Goal: Feedback & Contribution: Submit feedback/report problem

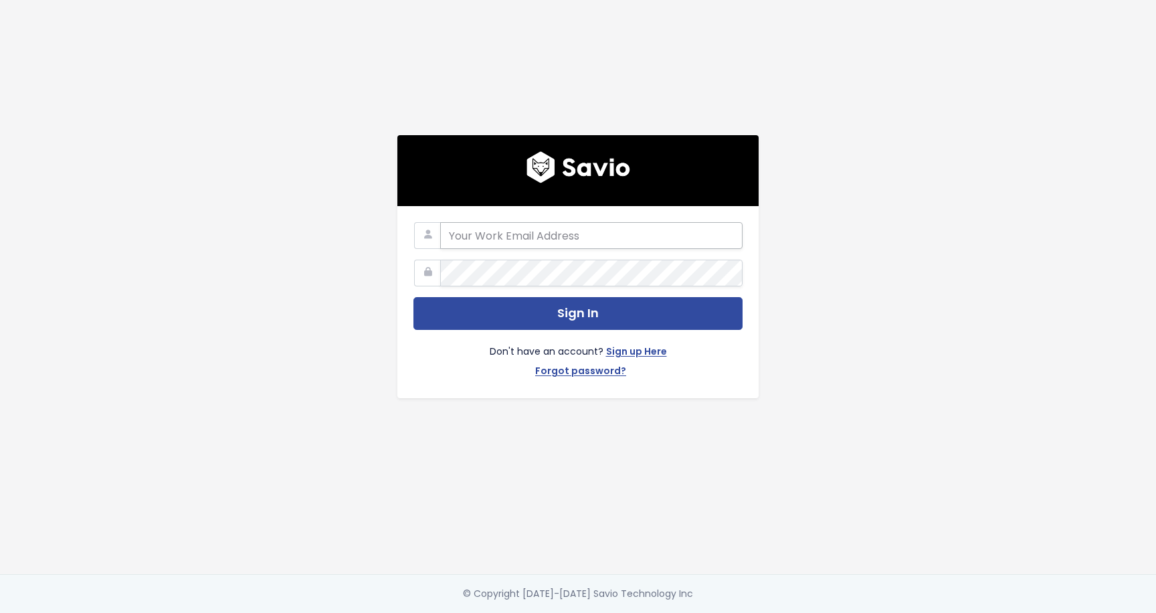
click at [569, 239] on input "email" at bounding box center [591, 235] width 302 height 27
type input "[EMAIL_ADDRESS][DOMAIN_NAME]"
click at [413, 297] on button "Sign In" at bounding box center [577, 313] width 329 height 33
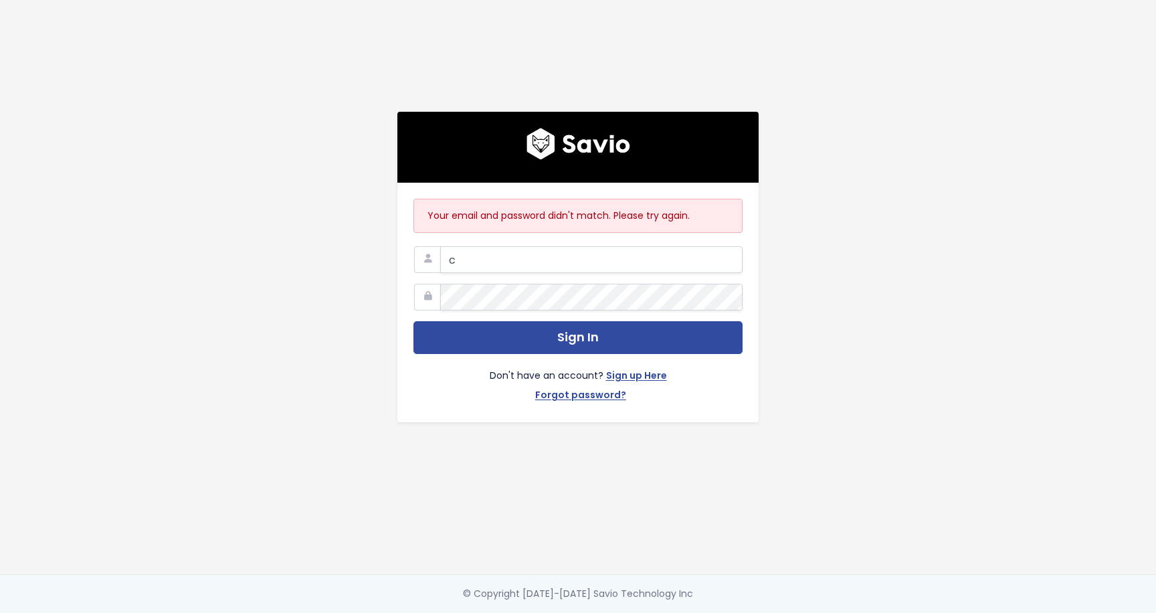
type input "[EMAIL_ADDRESS][DOMAIN_NAME]"
click at [413, 321] on button "Sign In" at bounding box center [577, 337] width 329 height 33
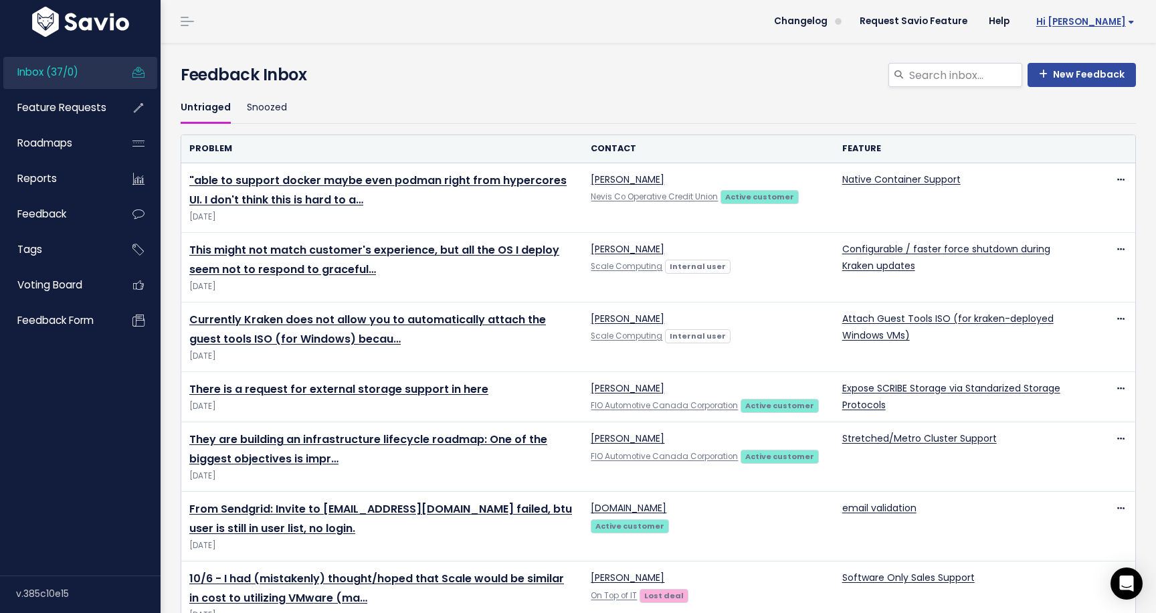
click at [1093, 24] on span "Hi [PERSON_NAME]" at bounding box center [1085, 22] width 98 height 10
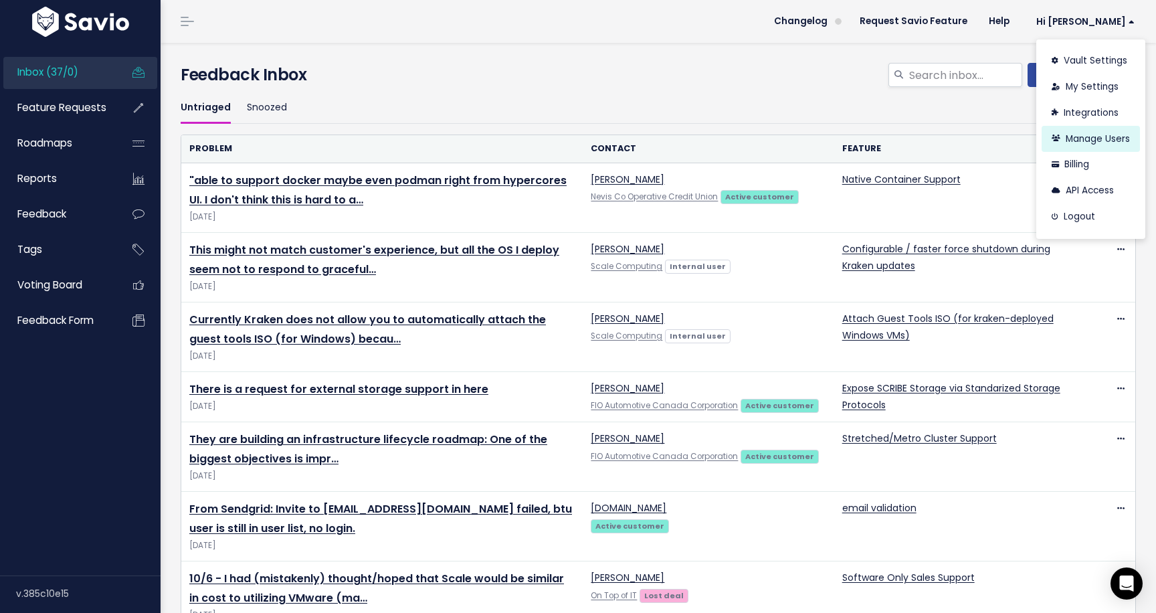
click at [1085, 140] on link "Manage Users" at bounding box center [1091, 139] width 98 height 26
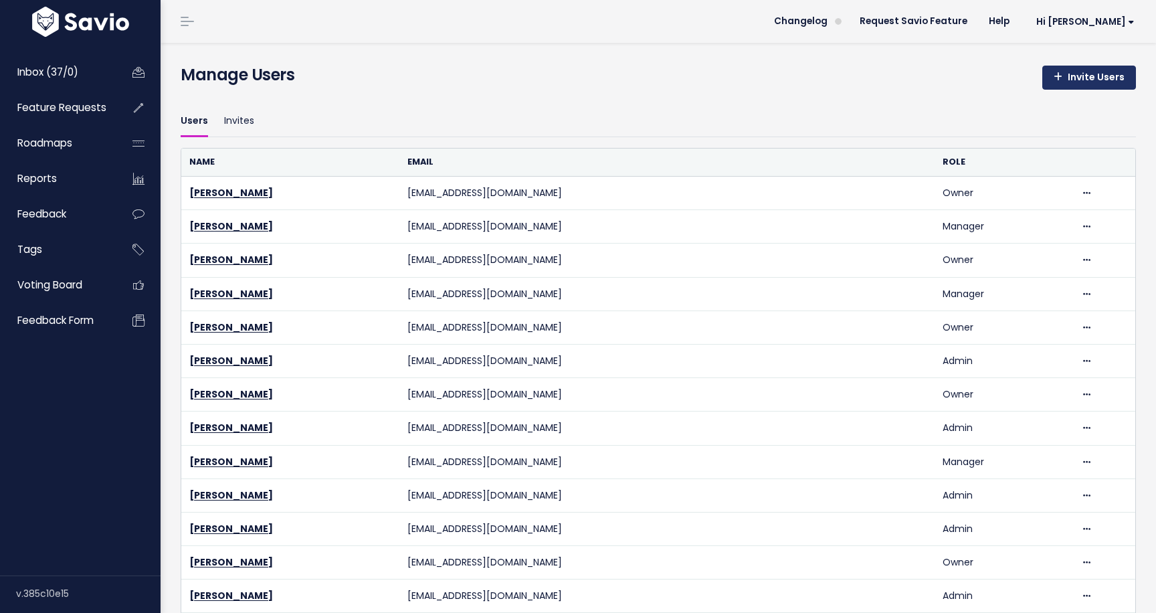
click at [1088, 80] on link "Invite Users" at bounding box center [1089, 78] width 94 height 24
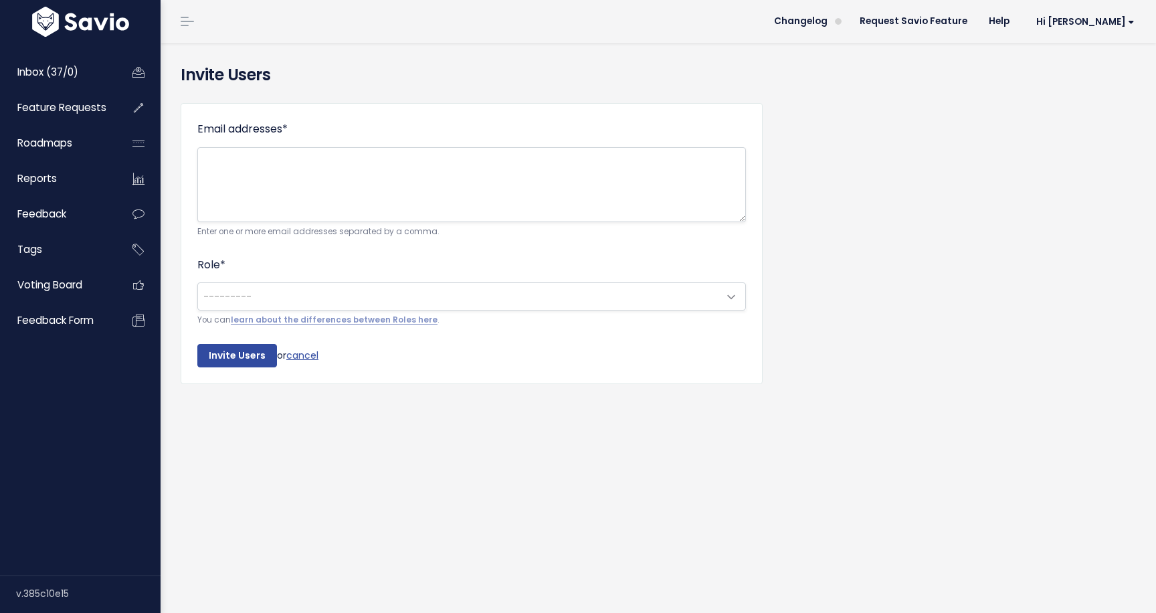
click at [231, 293] on span "---------" at bounding box center [227, 296] width 48 height 13
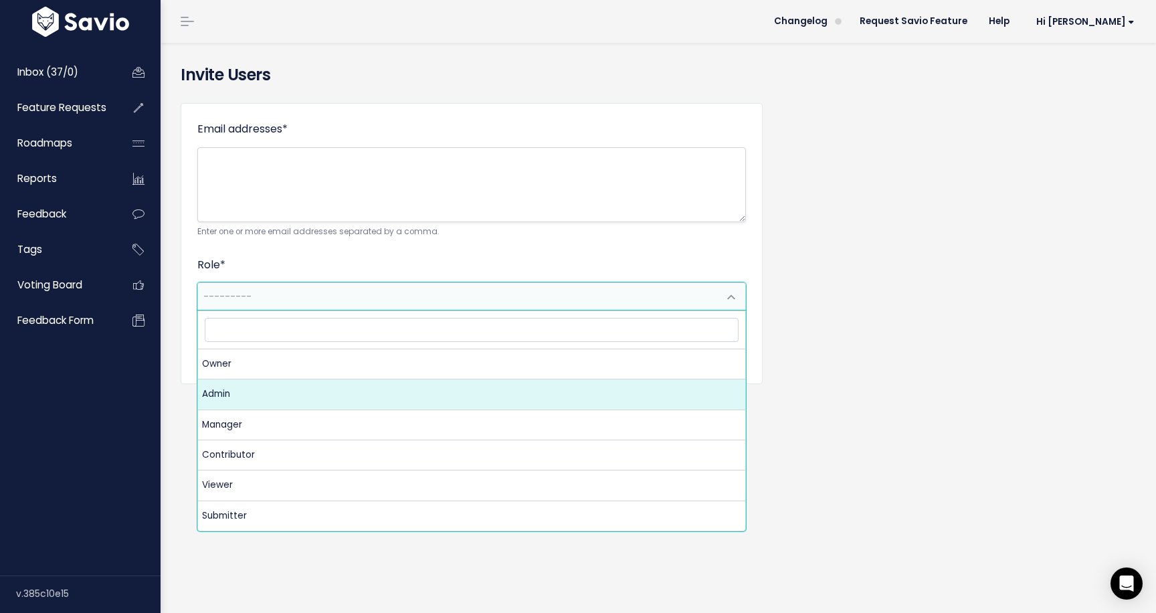
select select "ADMIN"
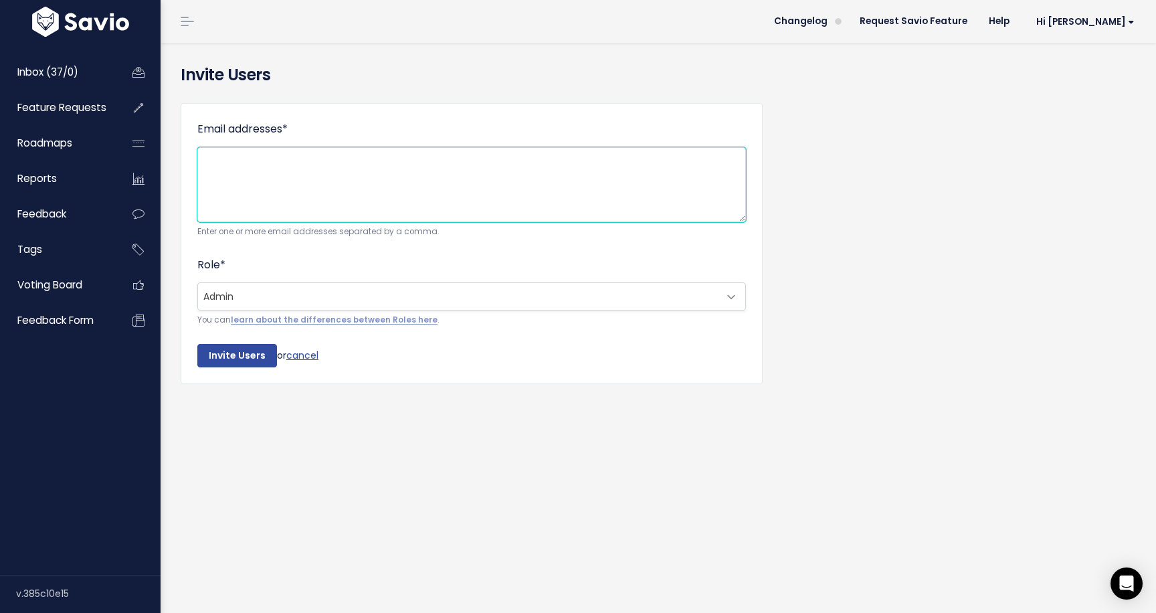
click at [276, 186] on textarea "Email addresses *" at bounding box center [471, 184] width 549 height 75
click at [595, 195] on textarea "Email addresses *" at bounding box center [471, 184] width 549 height 75
paste textarea "thanh.rodke@acumera.com"
type textarea "thanh.rodke@acumera.com"
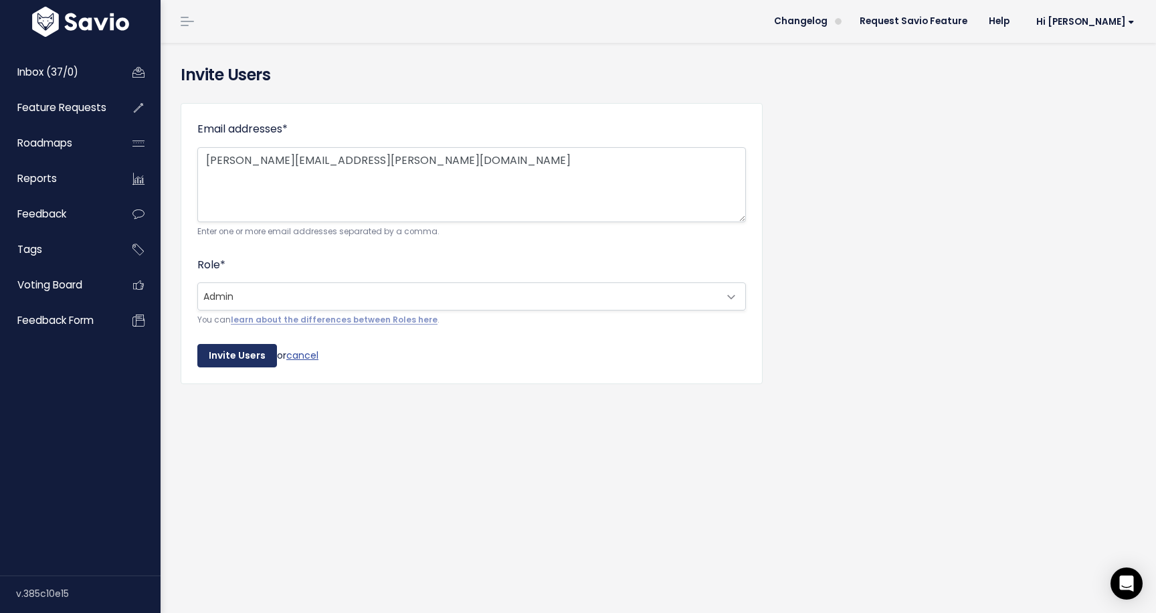
click at [243, 359] on input "Invite Users" at bounding box center [237, 356] width 80 height 24
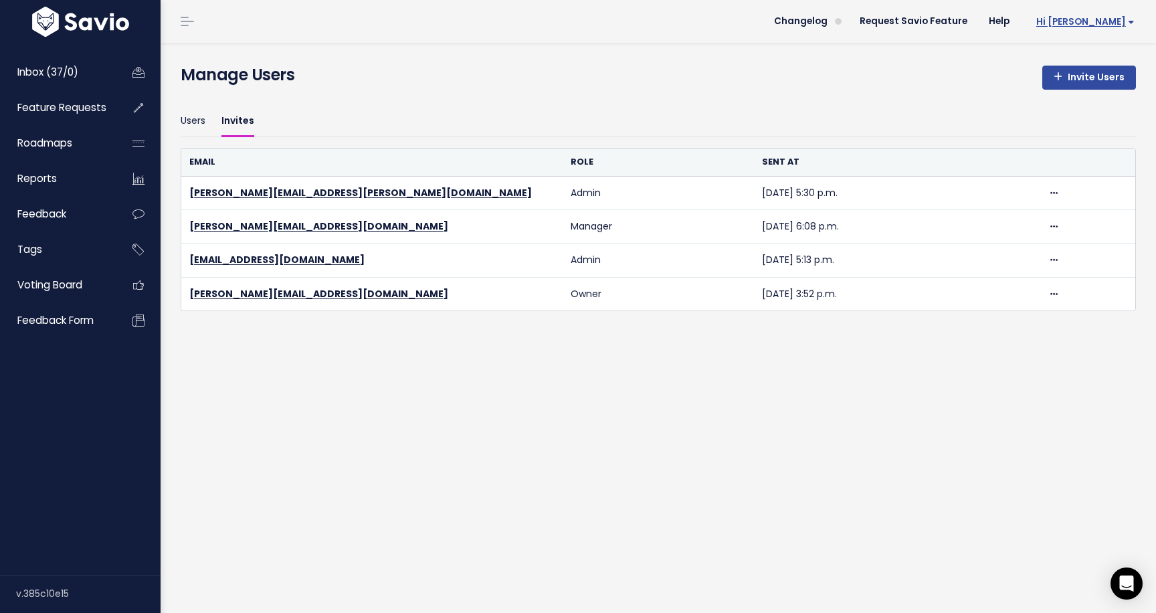
click at [1112, 20] on span "Hi [PERSON_NAME]" at bounding box center [1085, 22] width 98 height 10
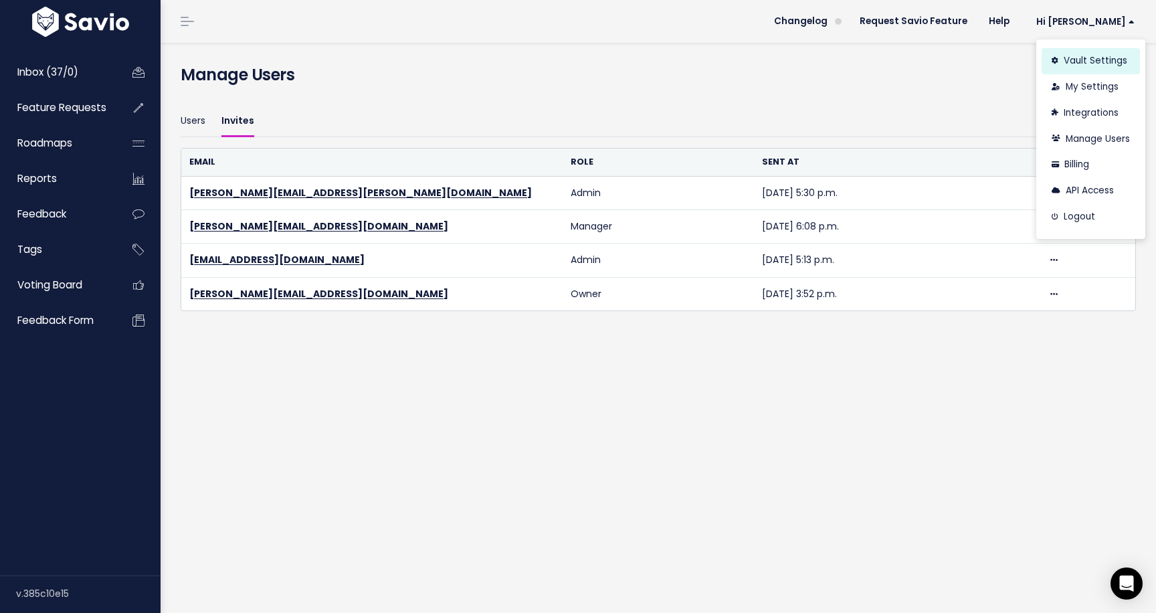
click at [1090, 66] on link "Vault Settings" at bounding box center [1091, 61] width 98 height 26
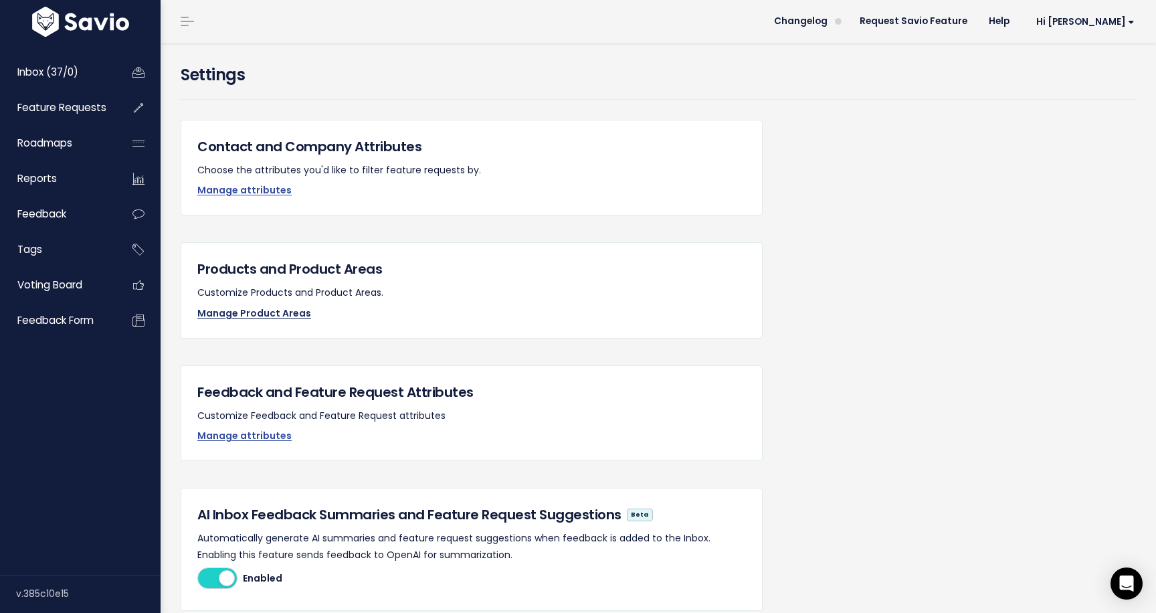
click at [237, 312] on link "Manage Product Areas" at bounding box center [254, 312] width 114 height 13
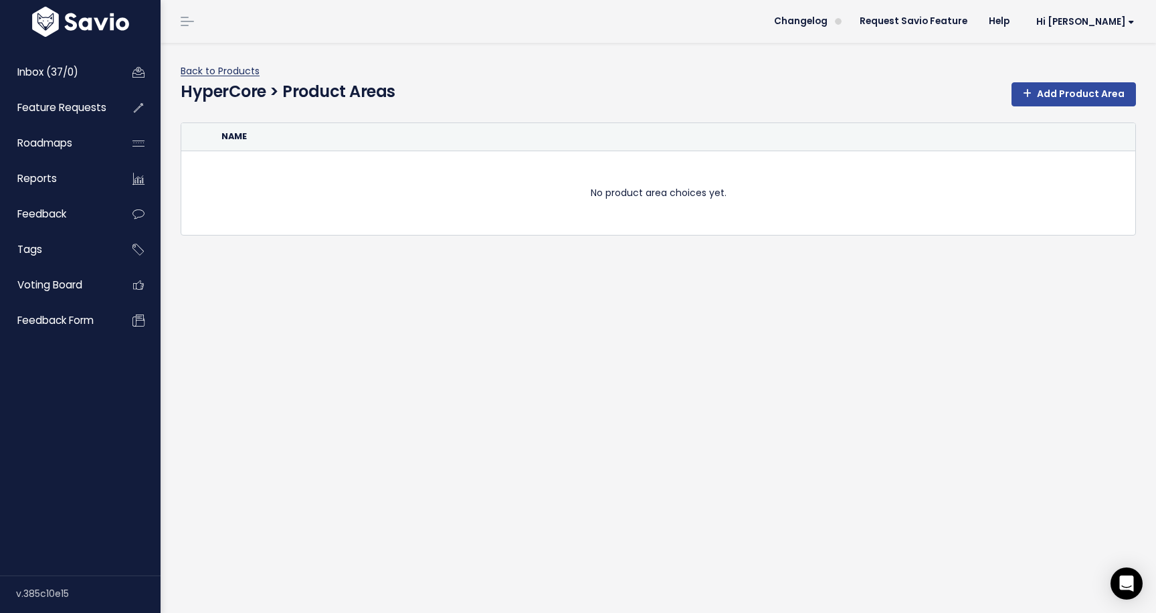
click at [221, 70] on link "Back to Products" at bounding box center [220, 70] width 79 height 13
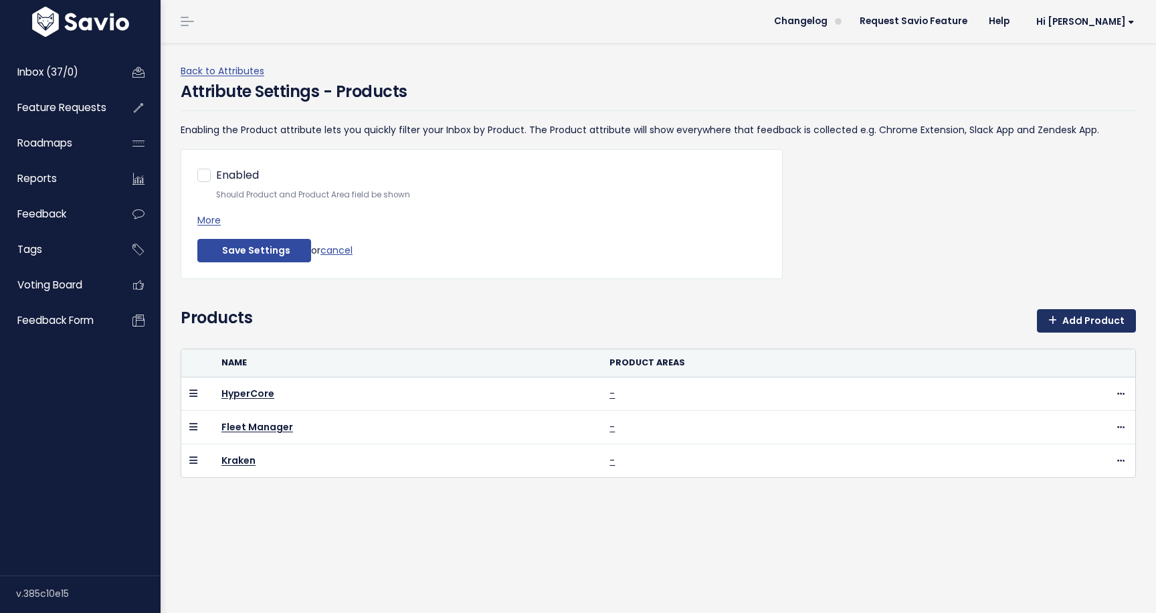
click at [1088, 308] on div "Products Add Product" at bounding box center [658, 327] width 955 height 43
click at [1056, 325] on icon at bounding box center [1052, 320] width 9 height 9
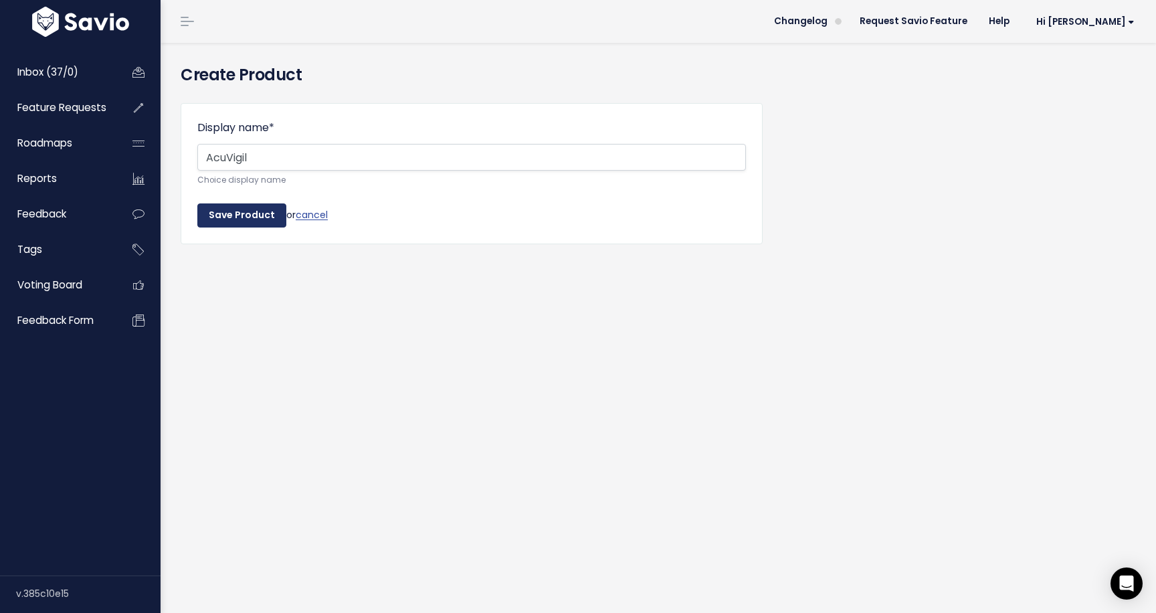
type input "AcuVigil"
click at [260, 211] on input "Save Product" at bounding box center [241, 215] width 89 height 24
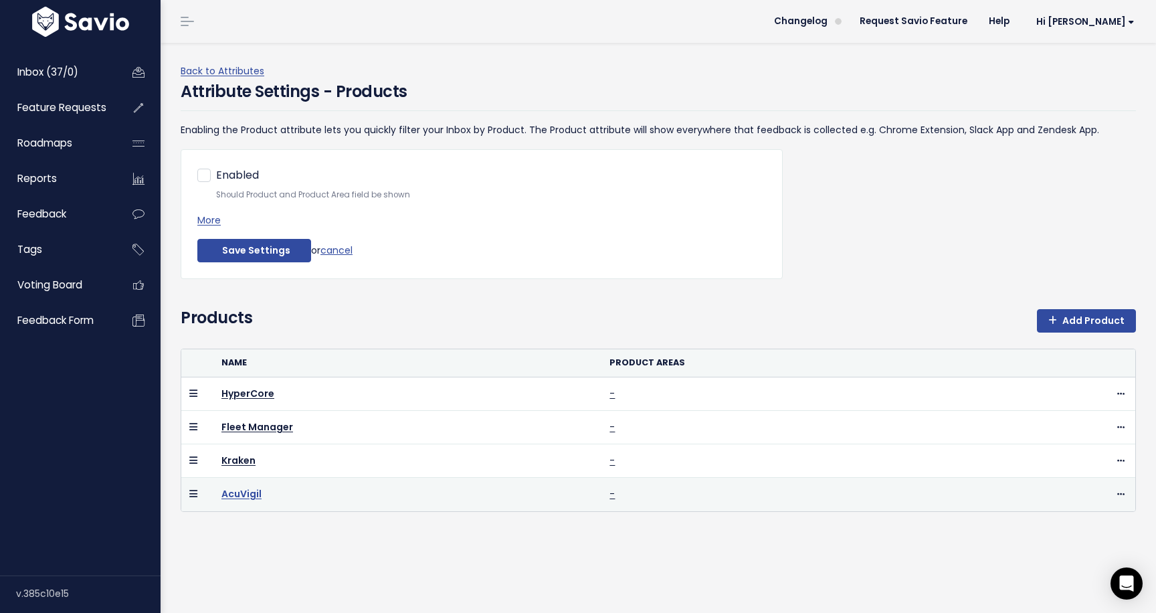
click at [239, 494] on link "AcuVigil" at bounding box center [241, 493] width 40 height 13
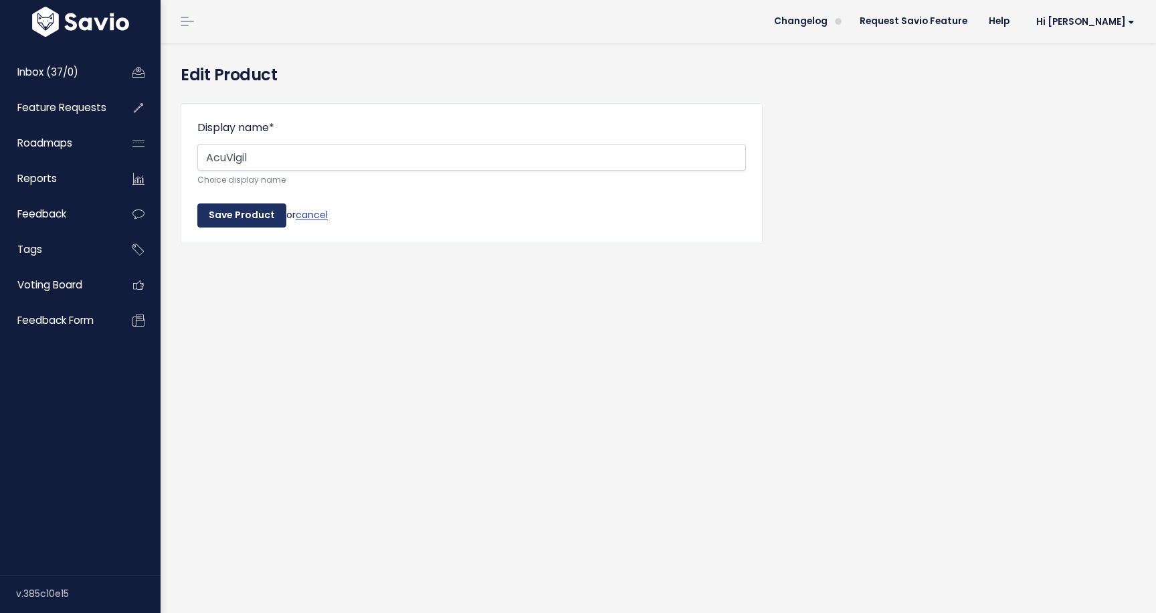
click at [264, 219] on input "Save Product" at bounding box center [241, 215] width 89 height 24
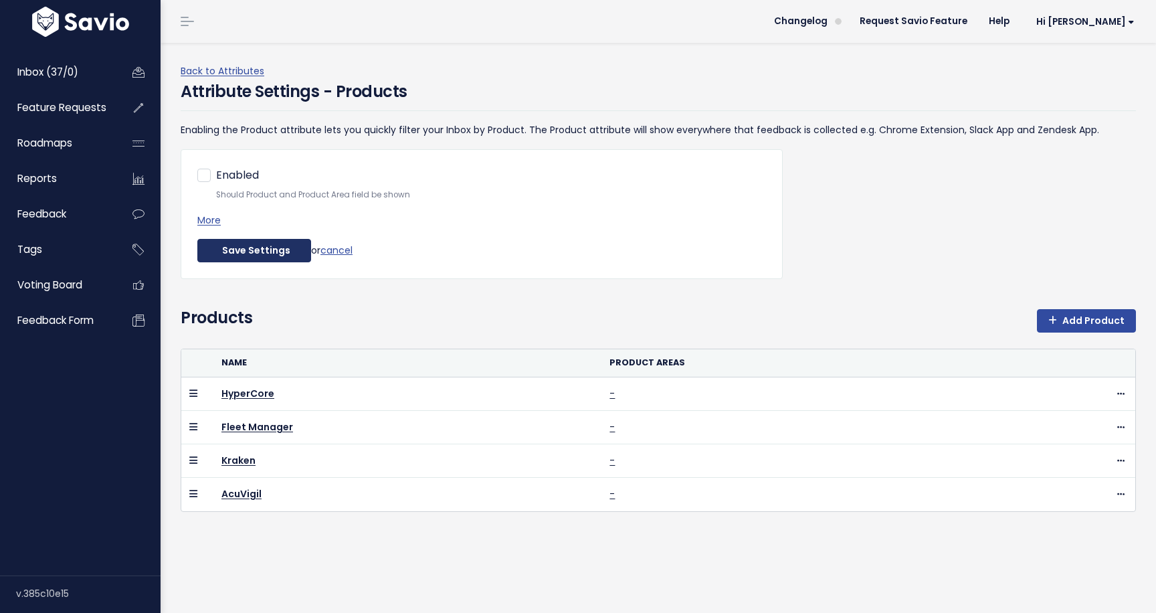
click at [260, 253] on button "Save Settings" at bounding box center [254, 251] width 114 height 24
click at [66, 74] on span "Inbox (37/0)" at bounding box center [47, 72] width 61 height 14
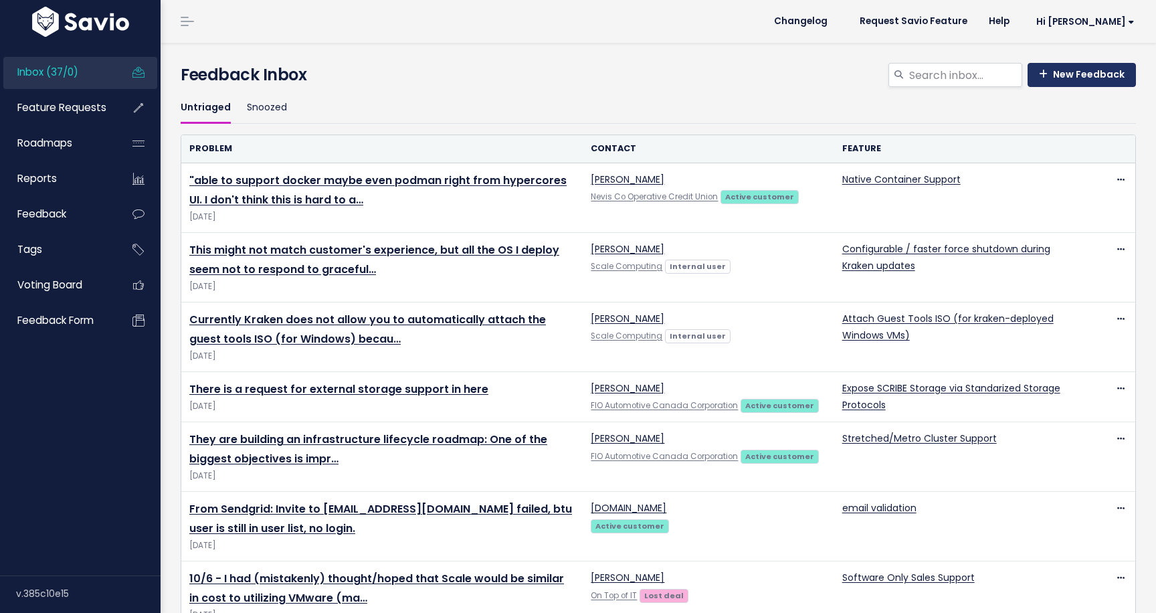
click at [1087, 83] on link "New Feedback" at bounding box center [1082, 75] width 108 height 24
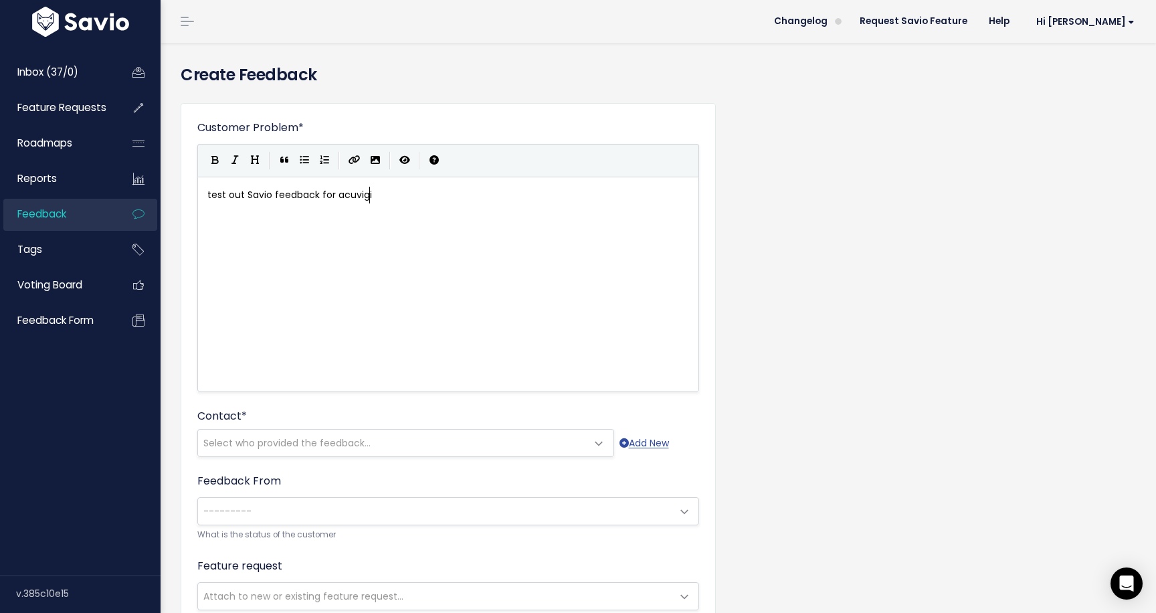
scroll to position [5, 163]
type textarea "test out Savio feedback for acuvigil"
click at [284, 450] on span "Select who provided the feedback..." at bounding box center [392, 442] width 389 height 27
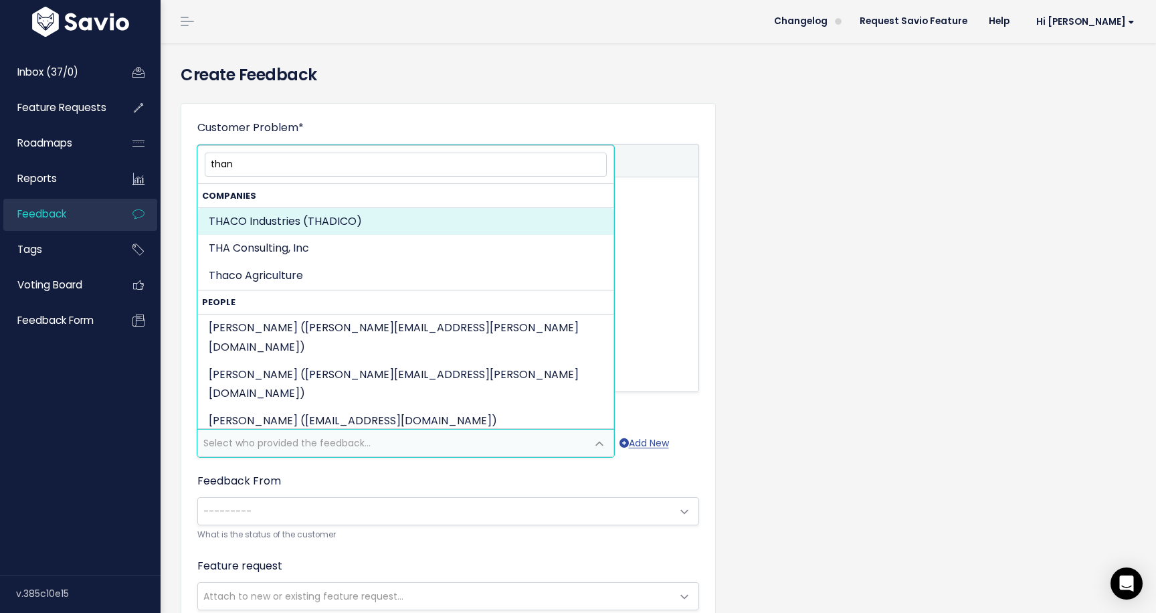
type input "thanh"
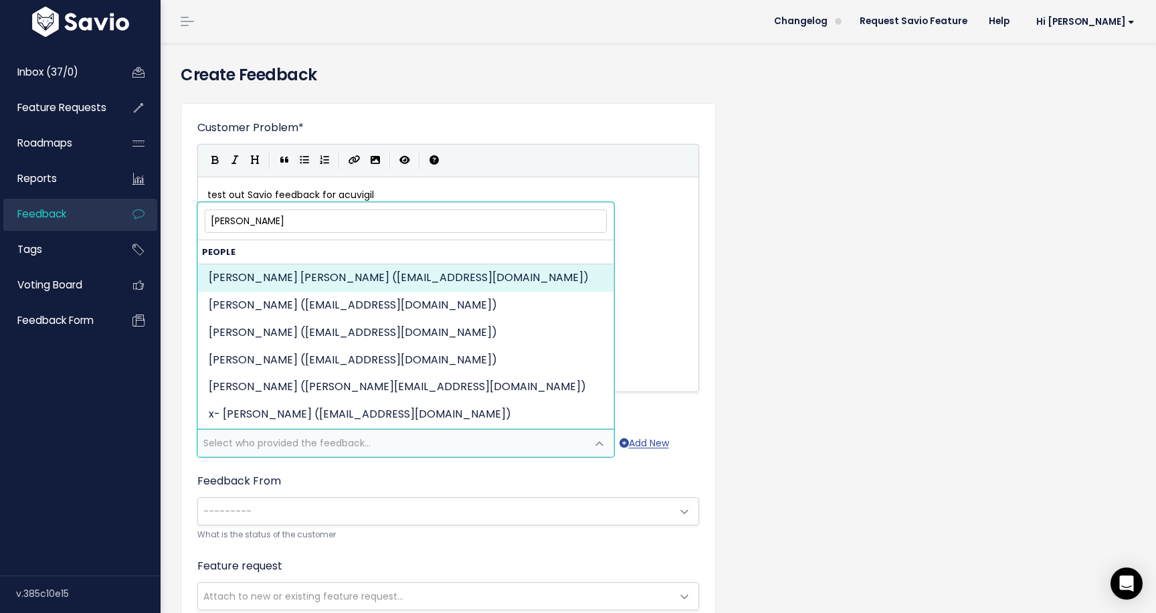
click at [369, 220] on input "thanh" at bounding box center [406, 220] width 402 height 23
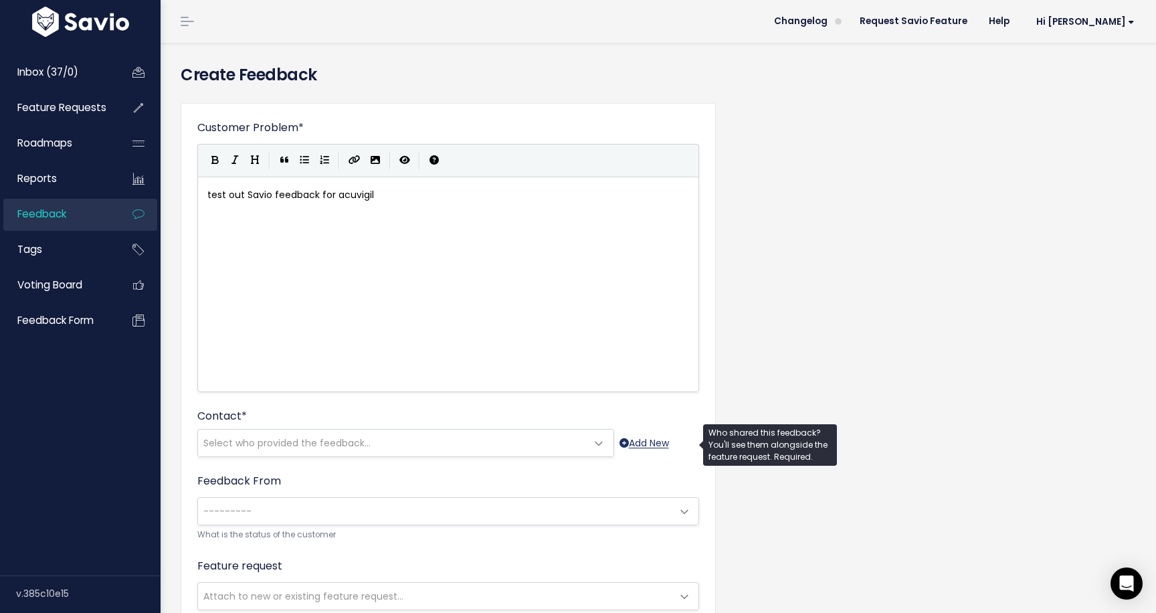
click at [654, 446] on link "Add New" at bounding box center [644, 443] width 50 height 17
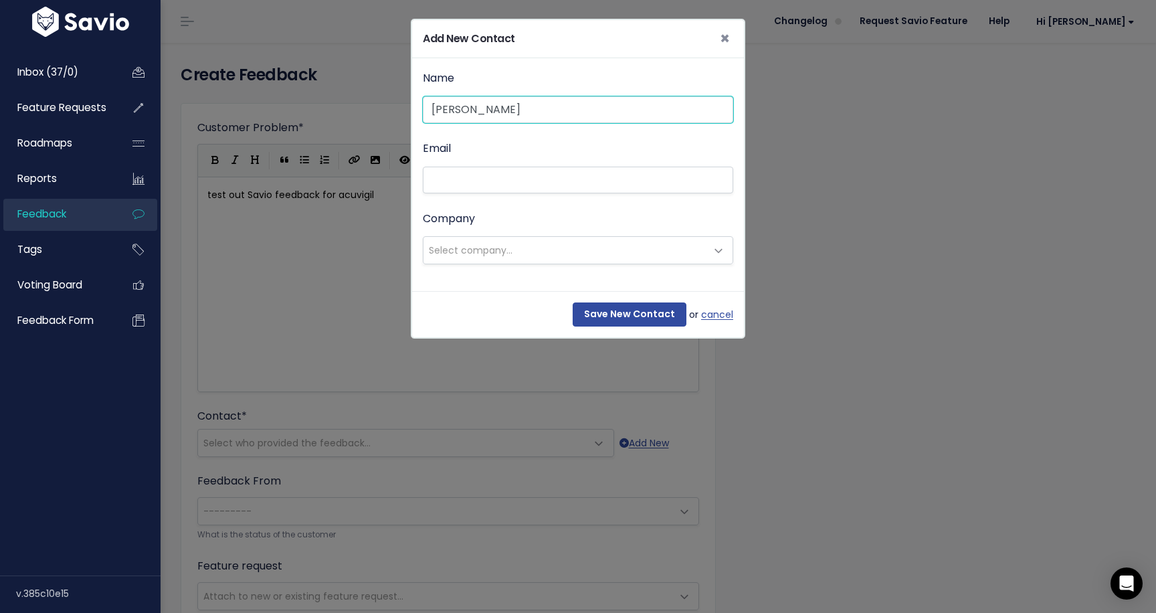
type input "[PERSON_NAME]"
type input "t"
paste input "thanh.rodke@acumera.com"
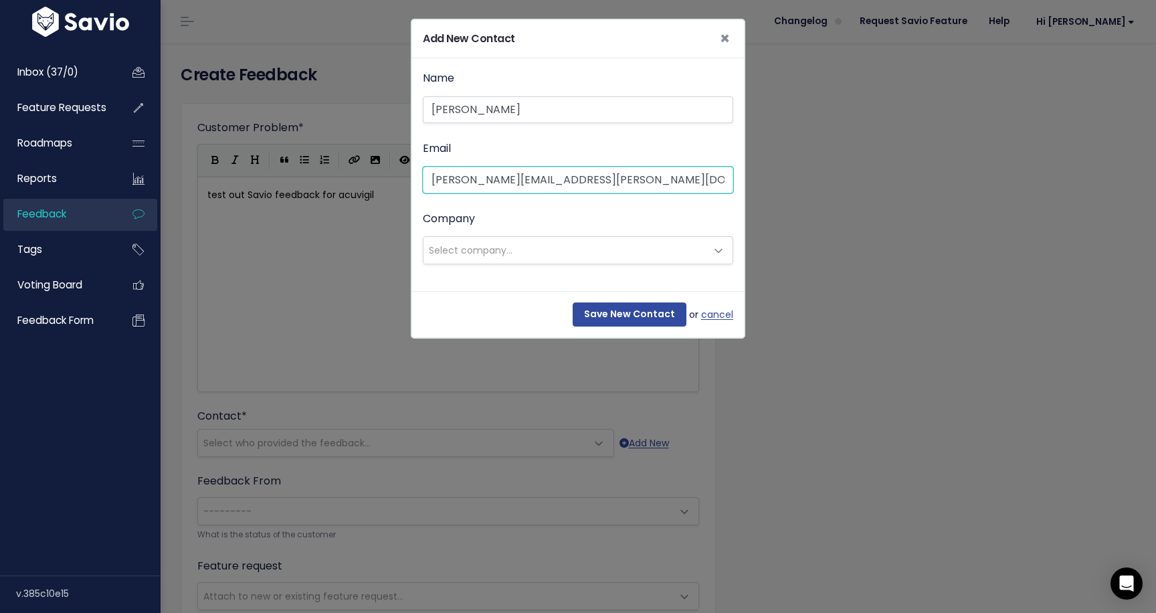
type input "thanh.rodke@acumera.com"
click at [524, 260] on span "Select company..." at bounding box center [564, 250] width 282 height 27
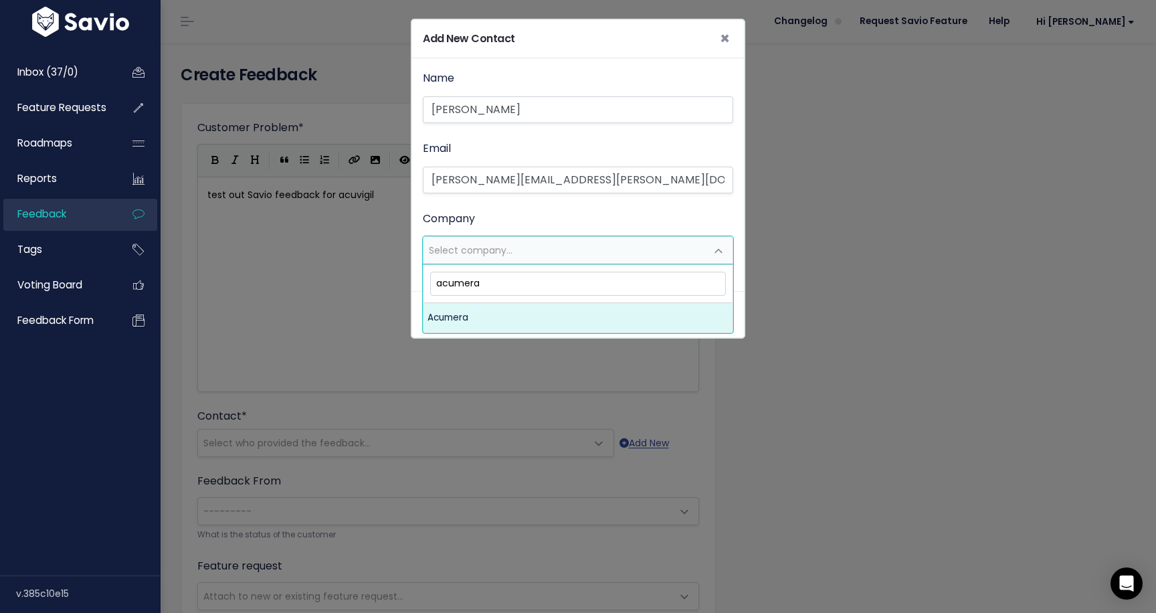
type input "acumera"
select select "15775594"
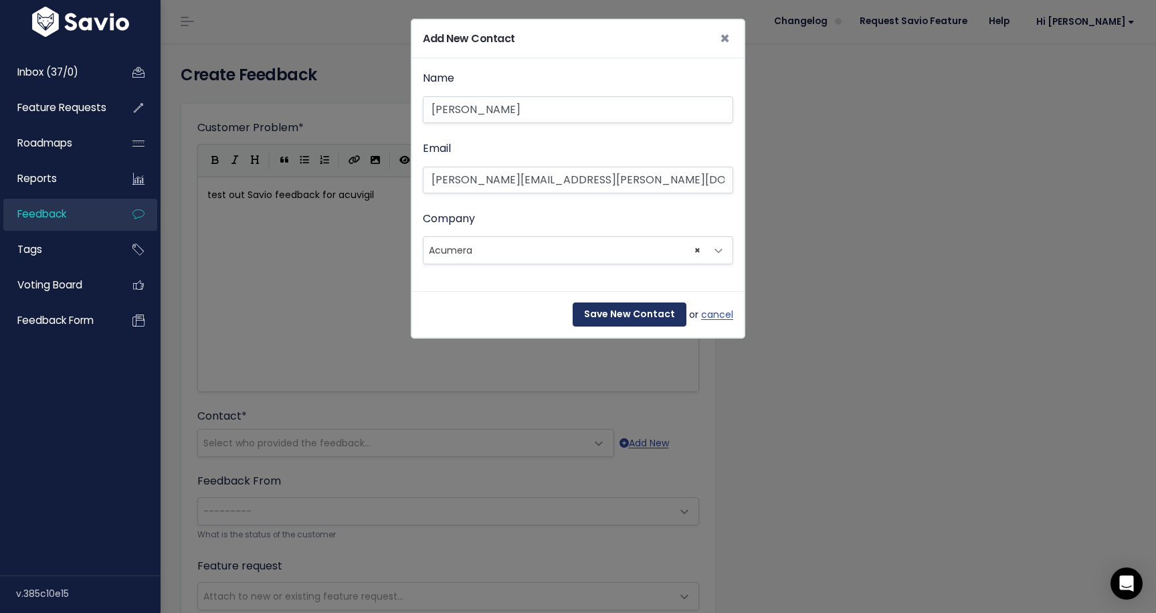
click at [627, 315] on input "Save New Contact" at bounding box center [630, 314] width 114 height 24
select select "93010579"
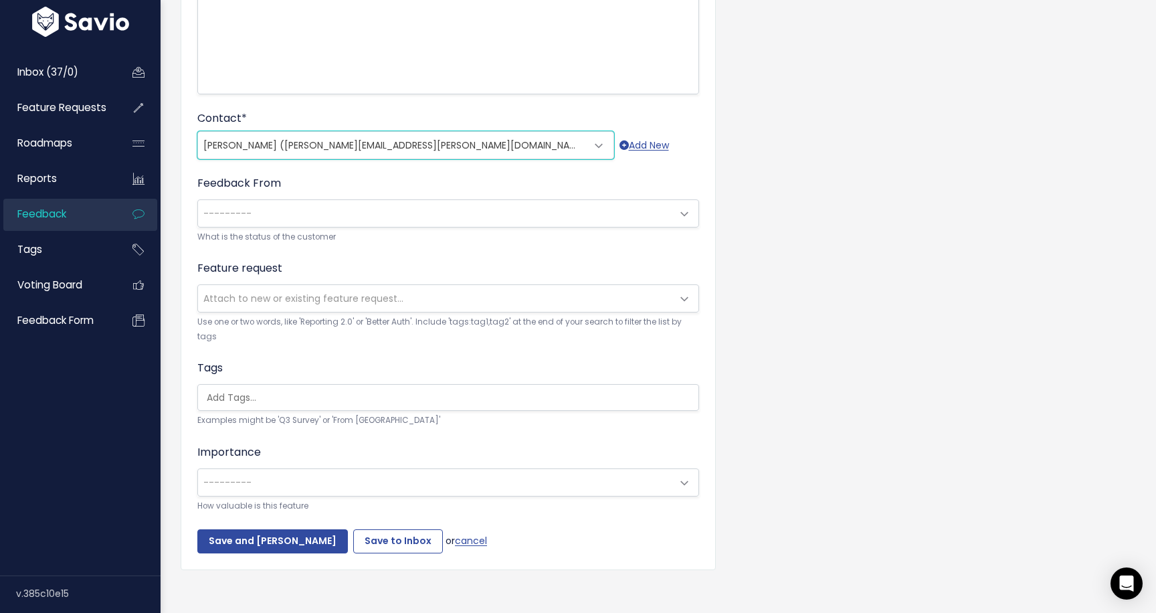
scroll to position [306, 0]
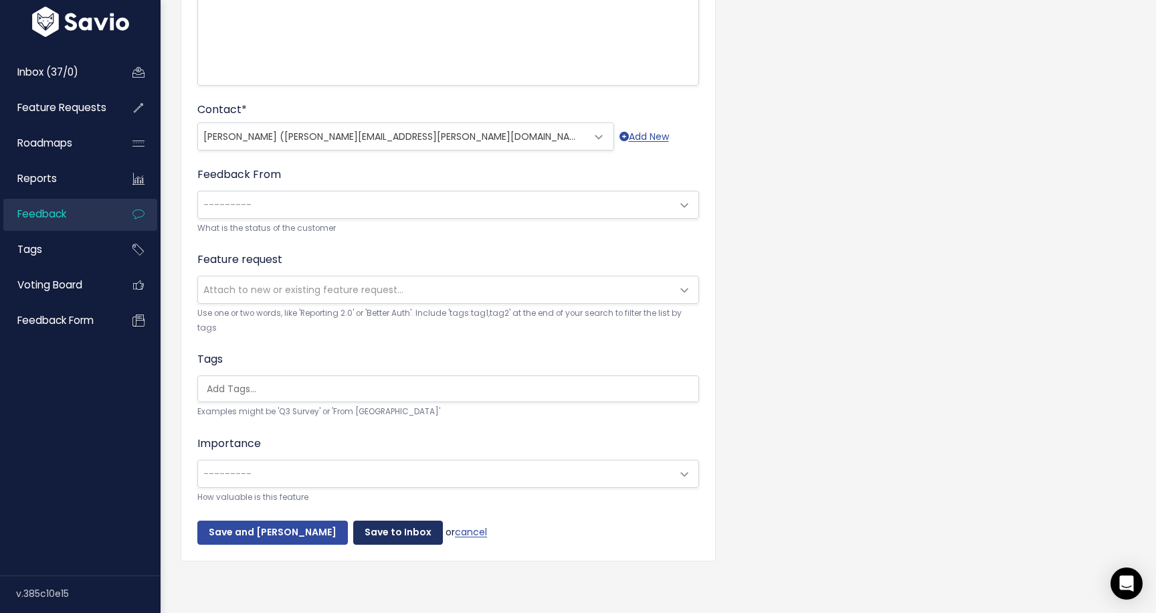
click at [369, 536] on input "Save to Inbox" at bounding box center [398, 532] width 90 height 24
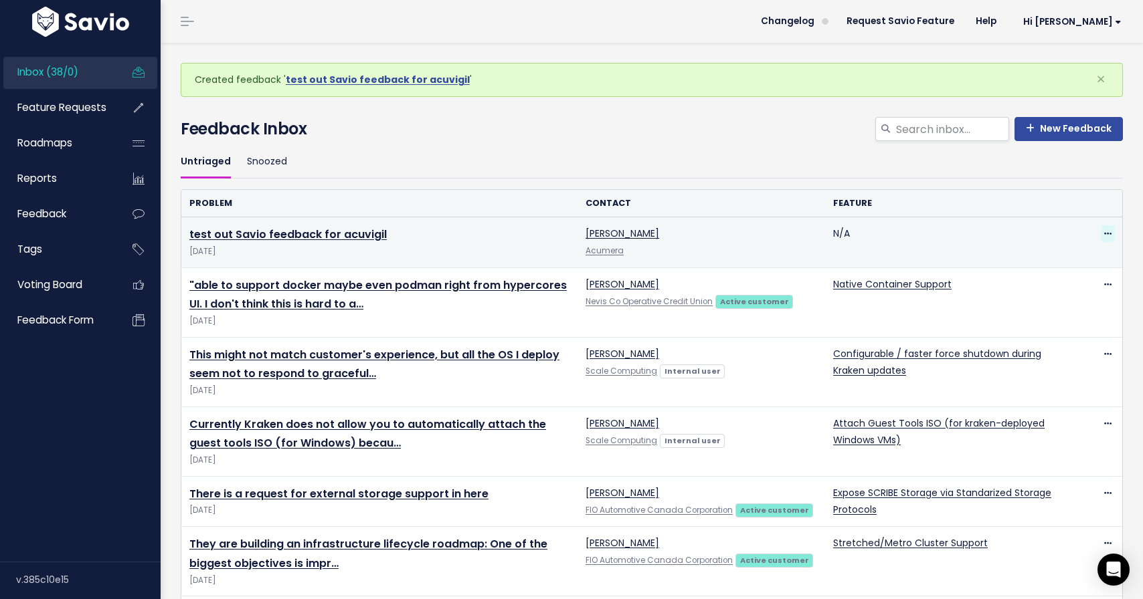
click at [1107, 232] on icon at bounding box center [1107, 234] width 7 height 9
click at [1028, 300] on link "Delete" at bounding box center [1053, 297] width 96 height 26
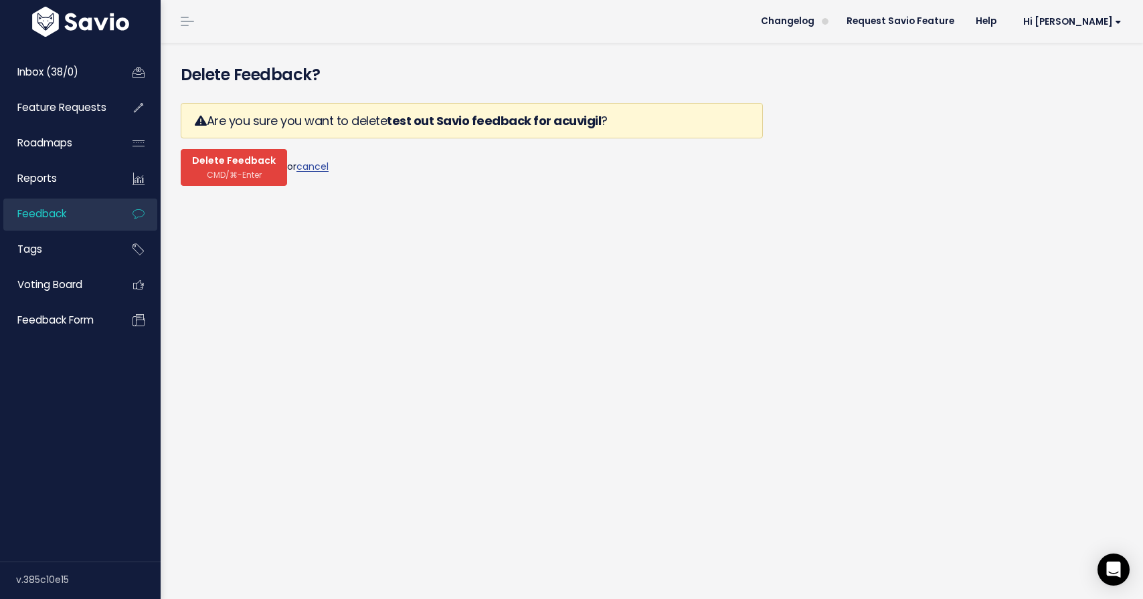
click at [239, 166] on span "Delete Feedback" at bounding box center [234, 161] width 84 height 12
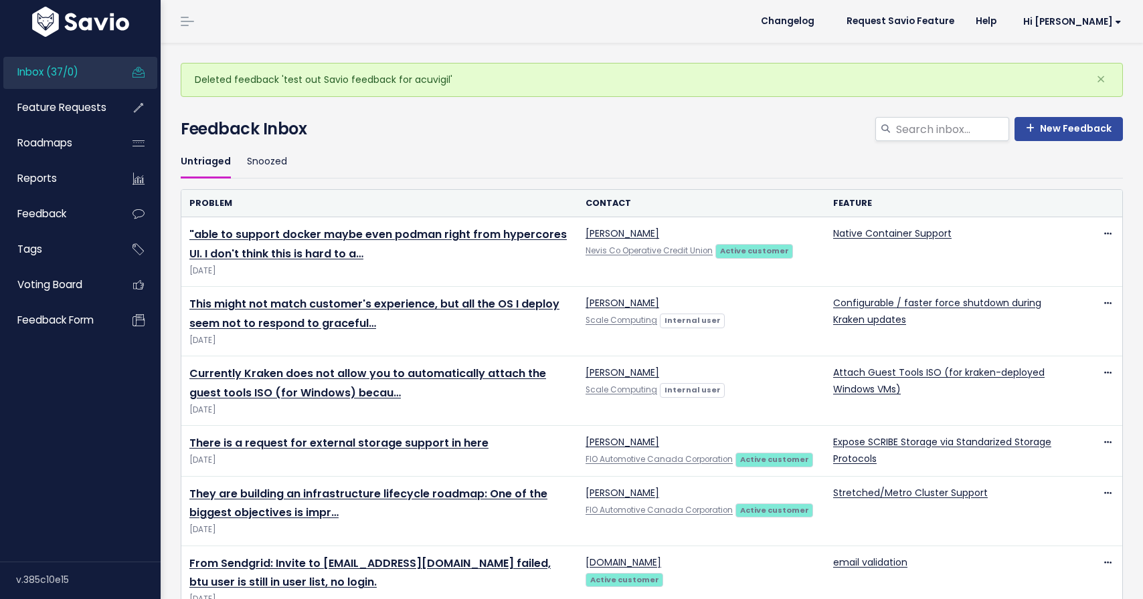
click at [530, 132] on h4 "Feedback Inbox" at bounding box center [652, 129] width 942 height 24
